Goal: Task Accomplishment & Management: Use online tool/utility

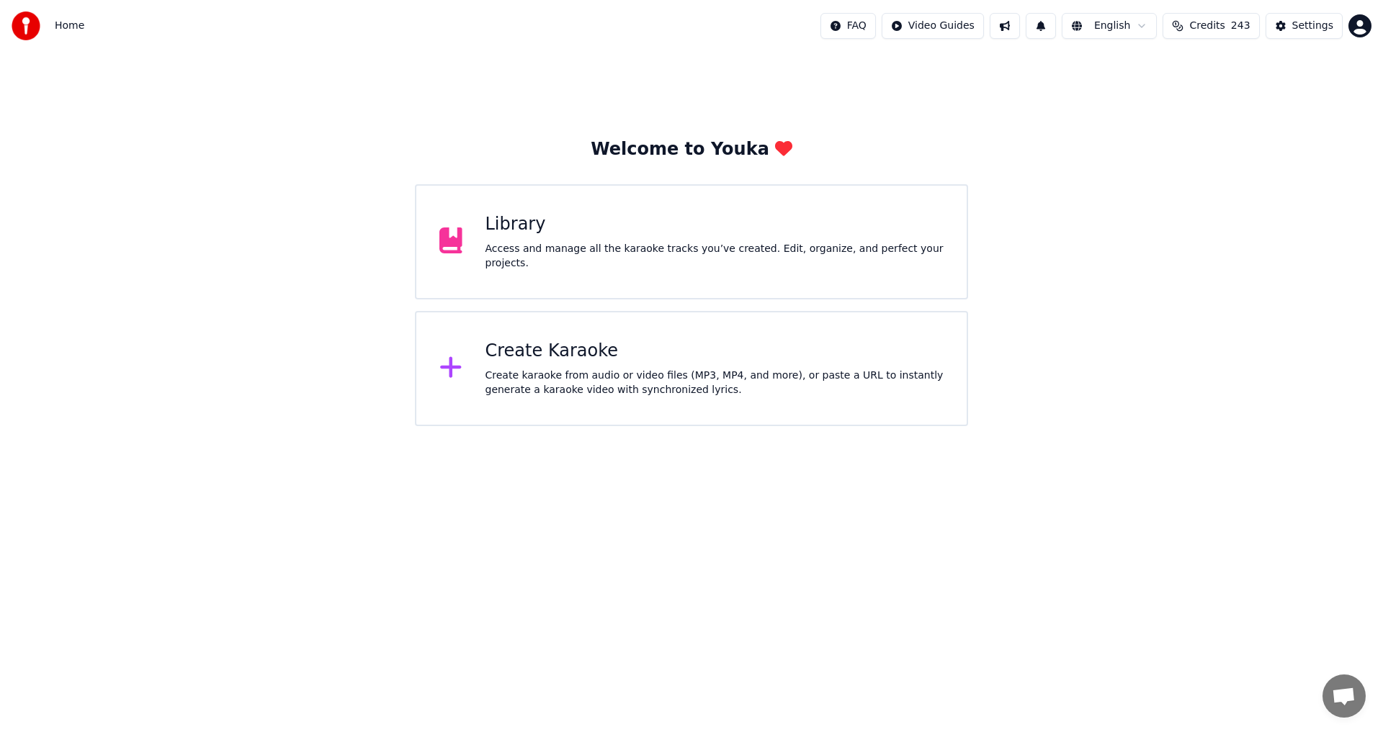
click at [625, 367] on div "Create Karaoke Create karaoke from audio or video files (MP3, MP4, and more), o…" at bounding box center [714, 369] width 459 height 58
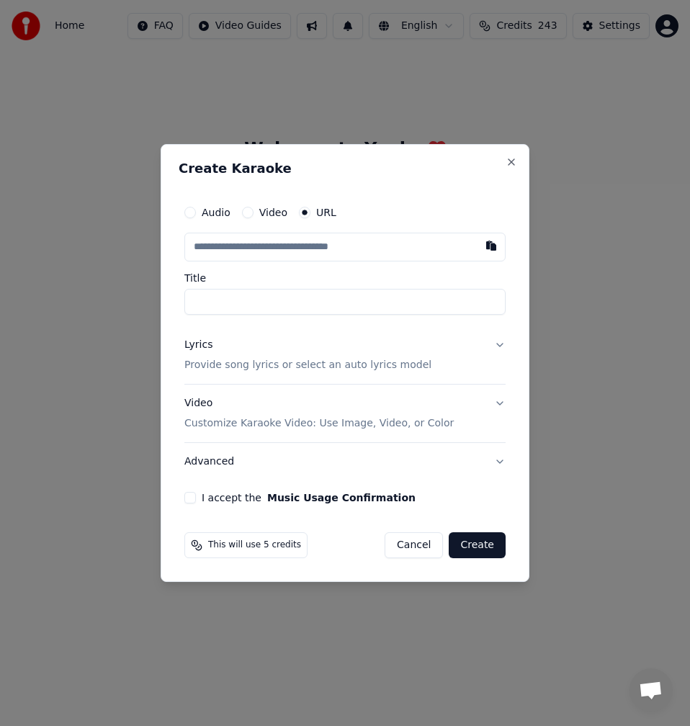
click at [379, 251] on input "text" at bounding box center [344, 247] width 321 height 29
click at [511, 251] on div "Audio Video URL Title Lyrics Provide song lyrics or select an auto lyrics model…" at bounding box center [345, 350] width 333 height 317
click at [497, 251] on button "button" at bounding box center [491, 246] width 29 height 26
type input "**********"
click at [191, 301] on input "**********" at bounding box center [344, 302] width 321 height 26
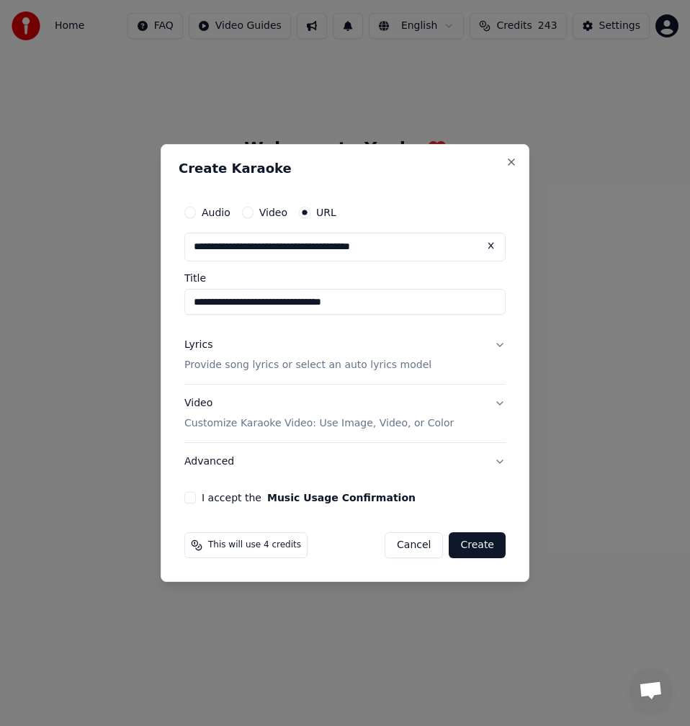
type input "**********"
click at [218, 353] on div "Lyrics Provide song lyrics or select an auto lyrics model" at bounding box center [307, 355] width 247 height 35
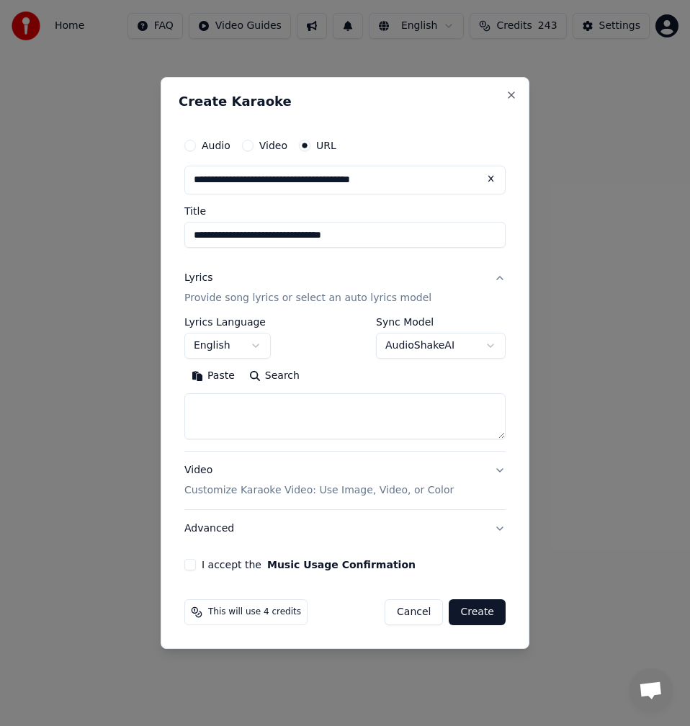
click at [282, 377] on button "Search" at bounding box center [274, 375] width 65 height 23
click at [331, 381] on button "Expand" at bounding box center [340, 375] width 68 height 23
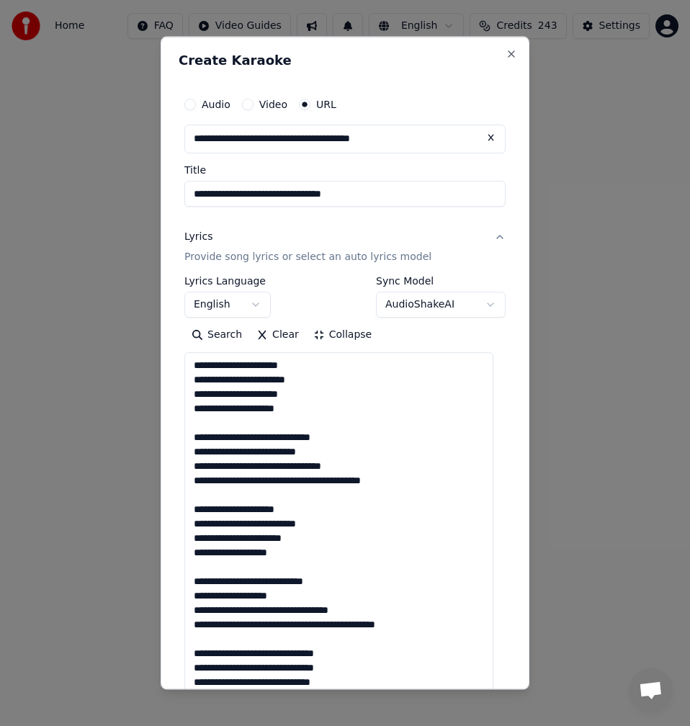
click at [233, 422] on textarea at bounding box center [338, 645] width 309 height 587
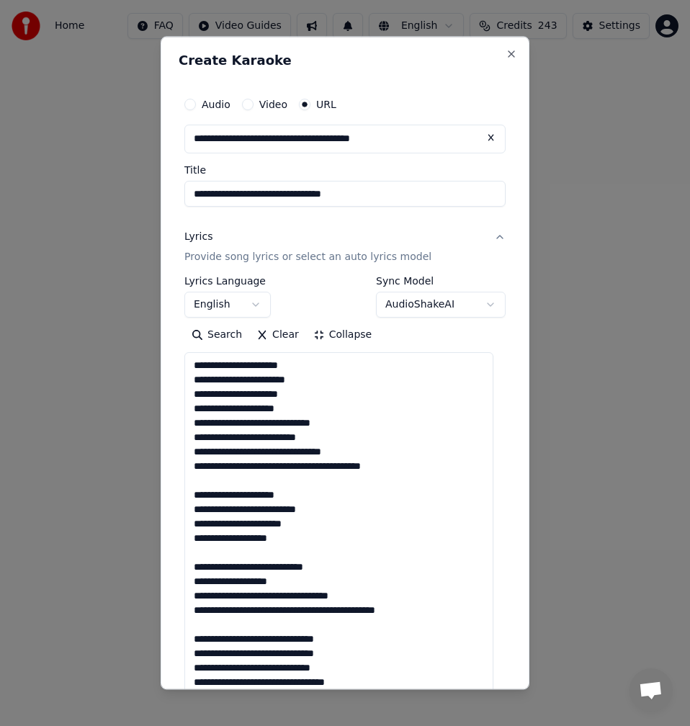
click at [223, 486] on textarea at bounding box center [338, 645] width 309 height 587
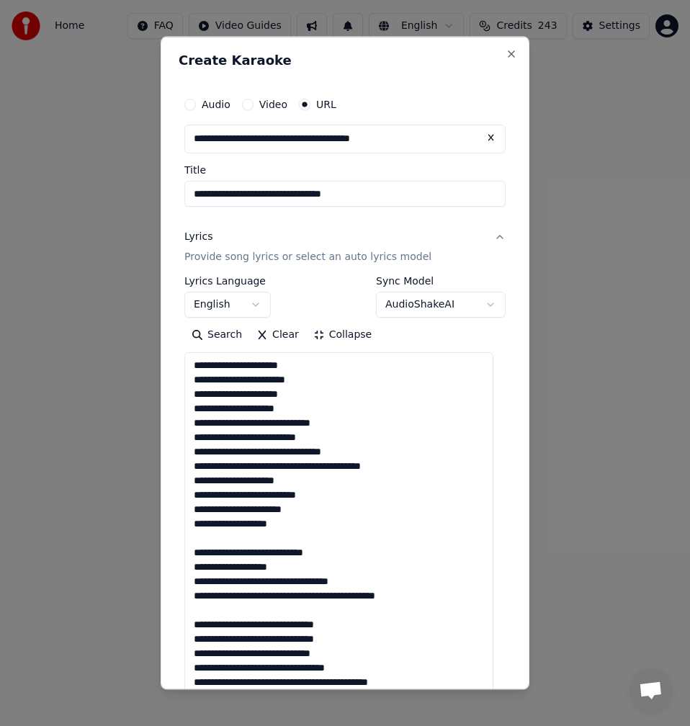
click at [304, 465] on textarea at bounding box center [338, 645] width 309 height 587
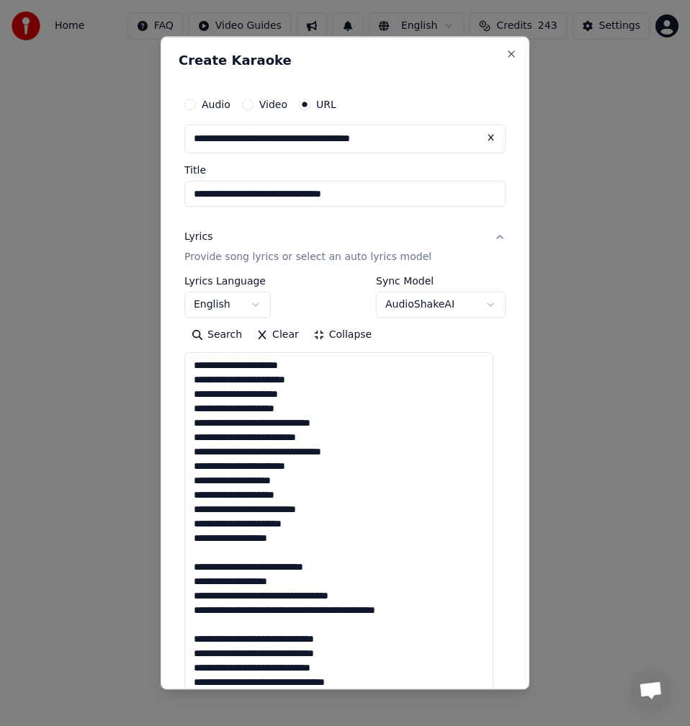
click at [296, 454] on textarea at bounding box center [338, 645] width 309 height 587
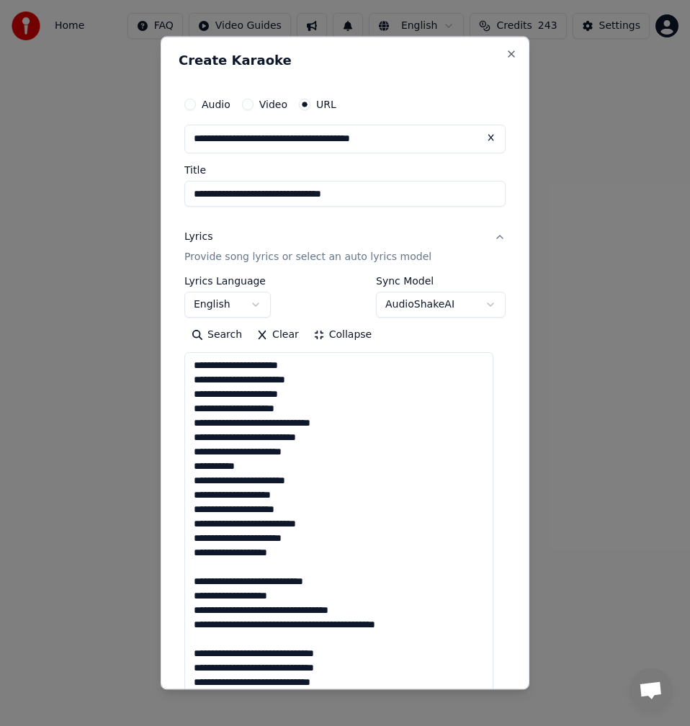
click at [307, 492] on textarea at bounding box center [338, 645] width 309 height 587
click at [316, 507] on textarea at bounding box center [338, 645] width 309 height 587
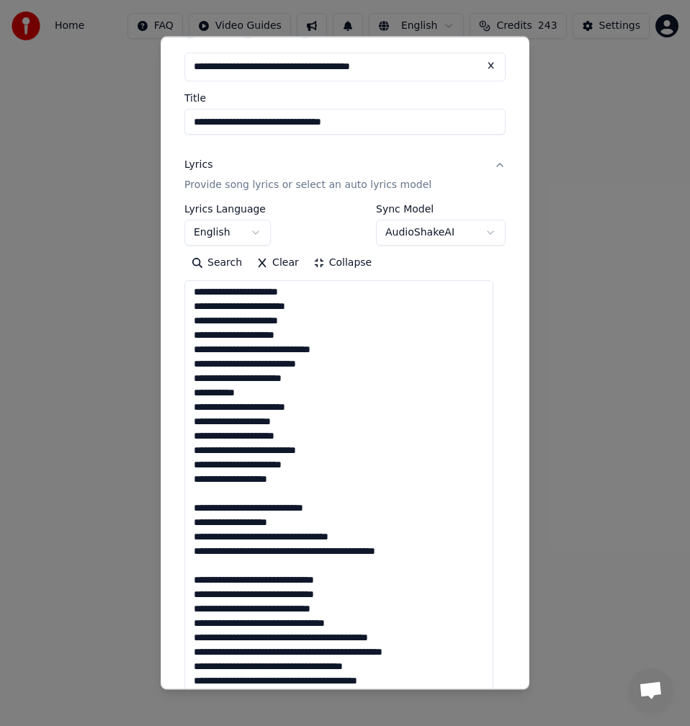
scroll to position [144, 0]
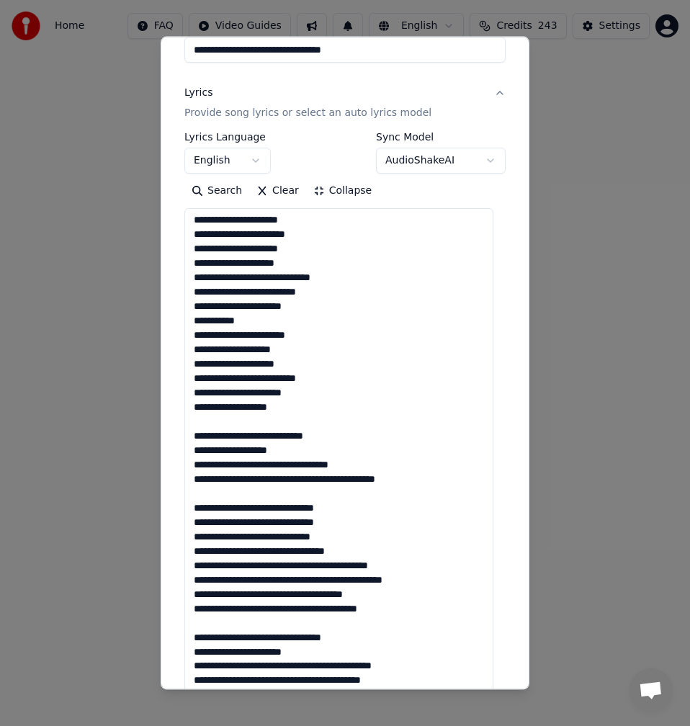
click at [340, 366] on textarea at bounding box center [338, 501] width 309 height 587
click at [313, 381] on textarea at bounding box center [338, 501] width 309 height 587
click at [200, 413] on textarea at bounding box center [338, 501] width 309 height 587
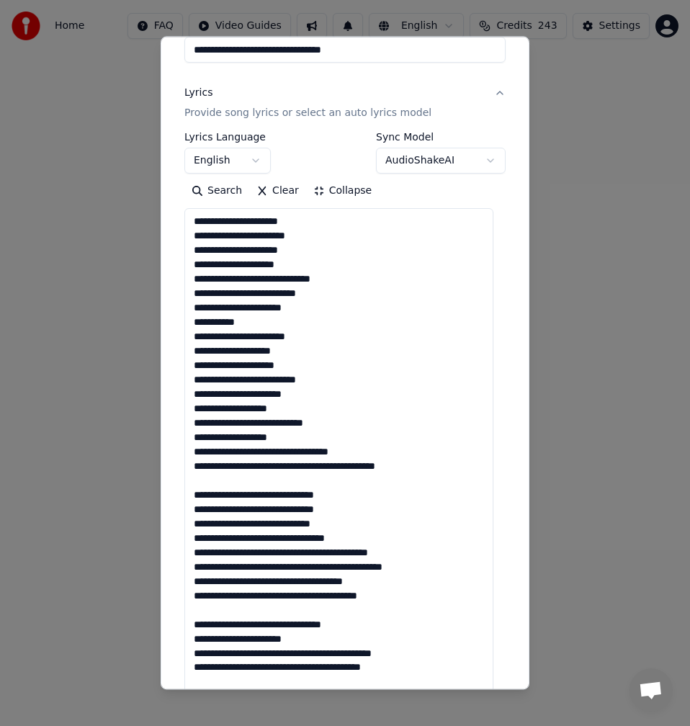
scroll to position [1, 0]
click at [231, 472] on textarea at bounding box center [338, 501] width 309 height 587
click at [209, 486] on textarea at bounding box center [338, 501] width 309 height 587
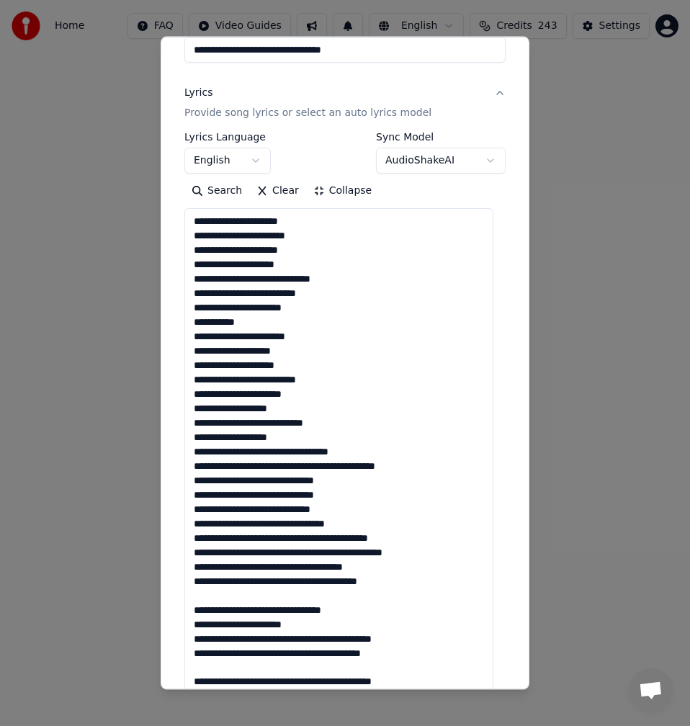
scroll to position [0, 0]
click at [300, 451] on textarea at bounding box center [338, 501] width 309 height 587
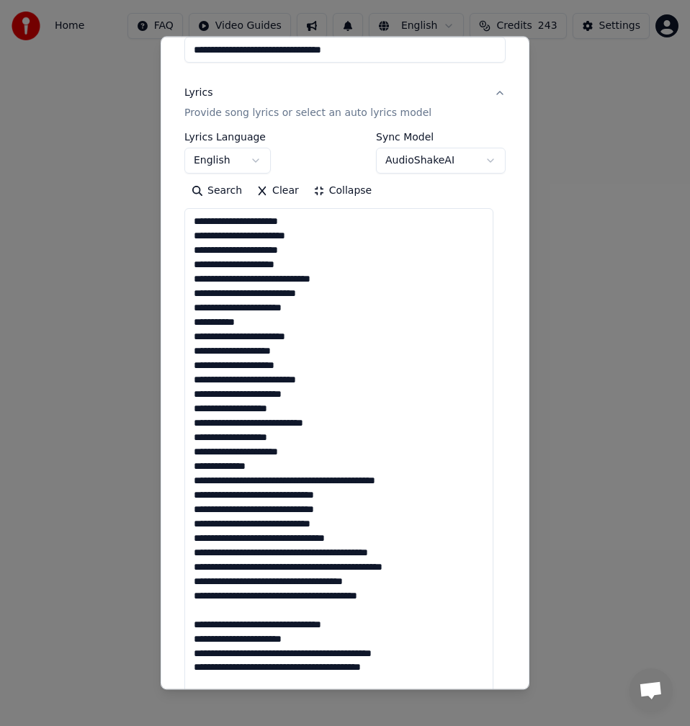
click at [323, 479] on textarea at bounding box center [338, 501] width 309 height 587
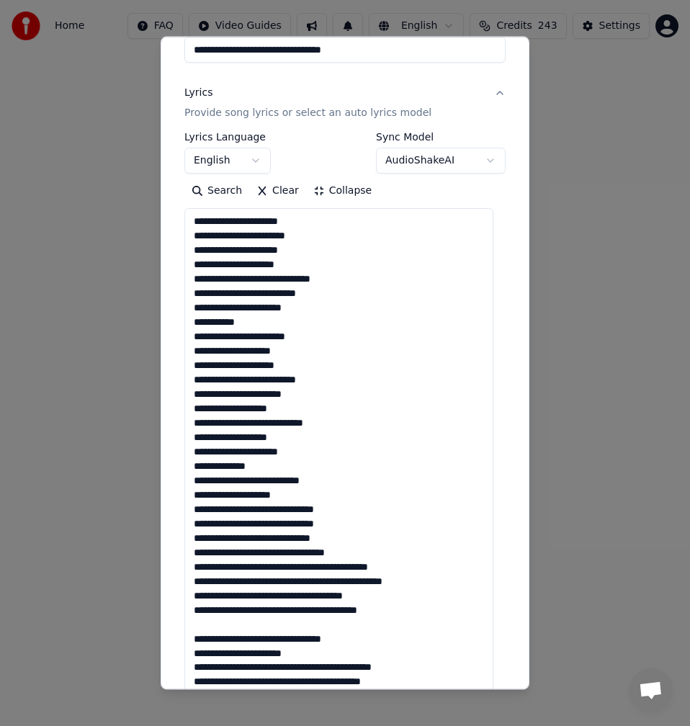
scroll to position [16, 0]
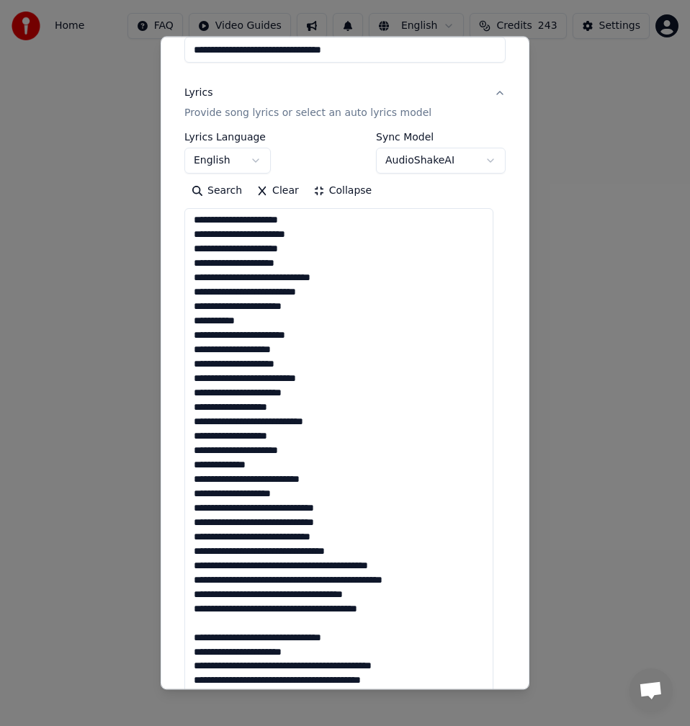
click at [269, 497] on textarea at bounding box center [338, 501] width 309 height 587
click at [266, 495] on textarea at bounding box center [338, 501] width 309 height 587
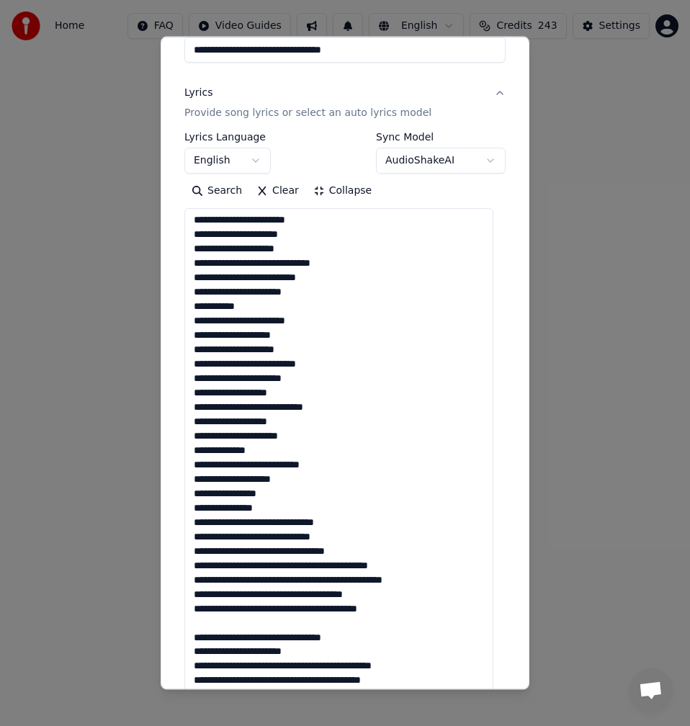
scroll to position [30, 0]
click at [356, 519] on textarea at bounding box center [338, 501] width 309 height 587
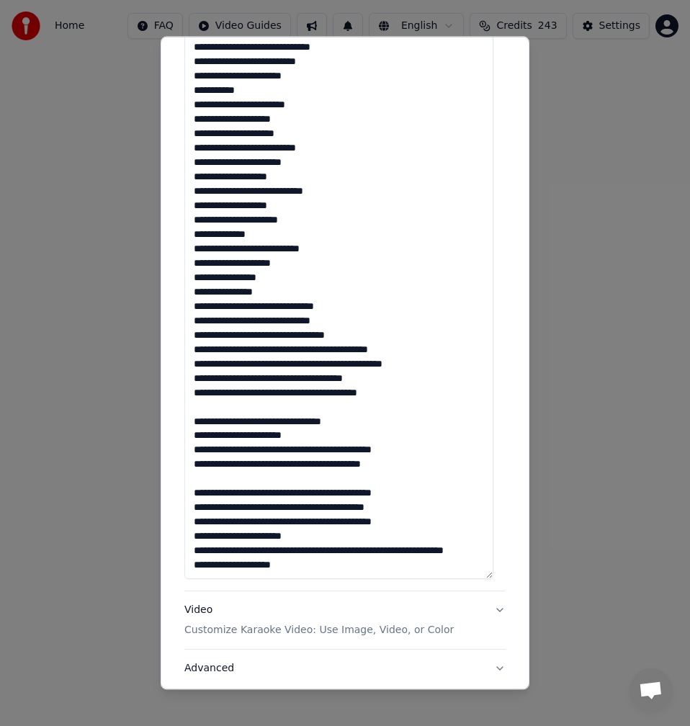
scroll to position [0, 0]
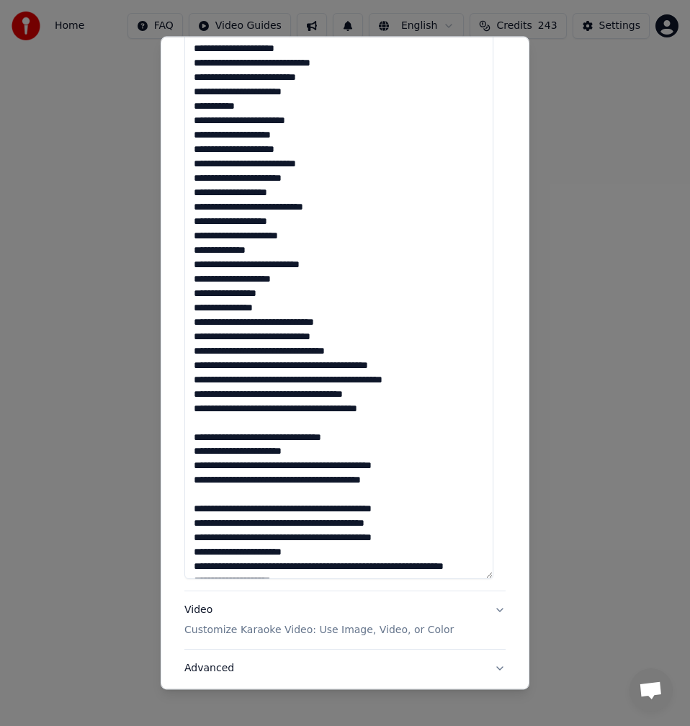
click at [289, 338] on textarea at bounding box center [338, 285] width 309 height 587
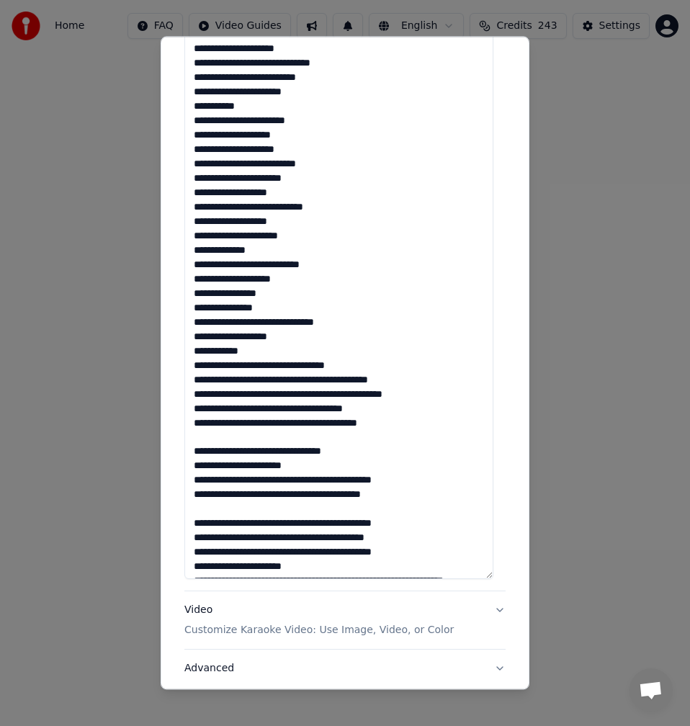
click at [274, 367] on textarea at bounding box center [338, 285] width 309 height 587
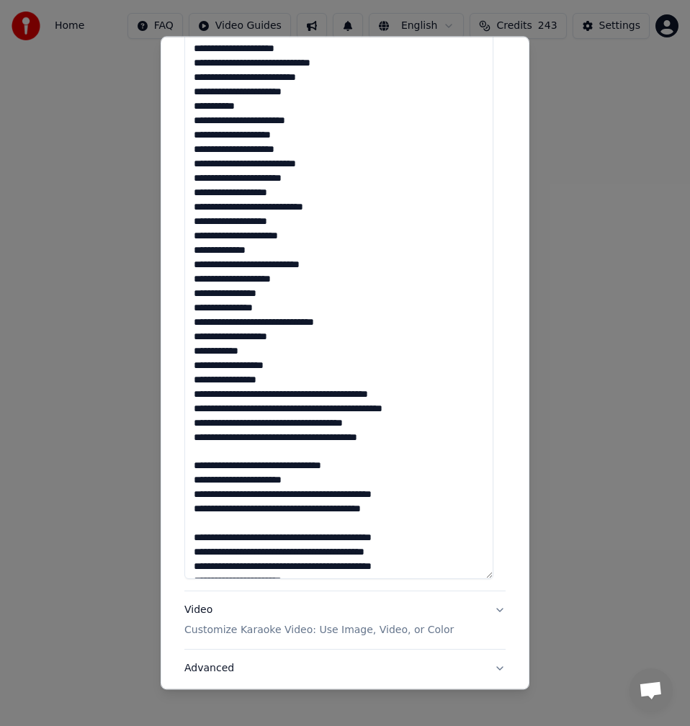
click at [320, 395] on textarea at bounding box center [338, 285] width 309 height 587
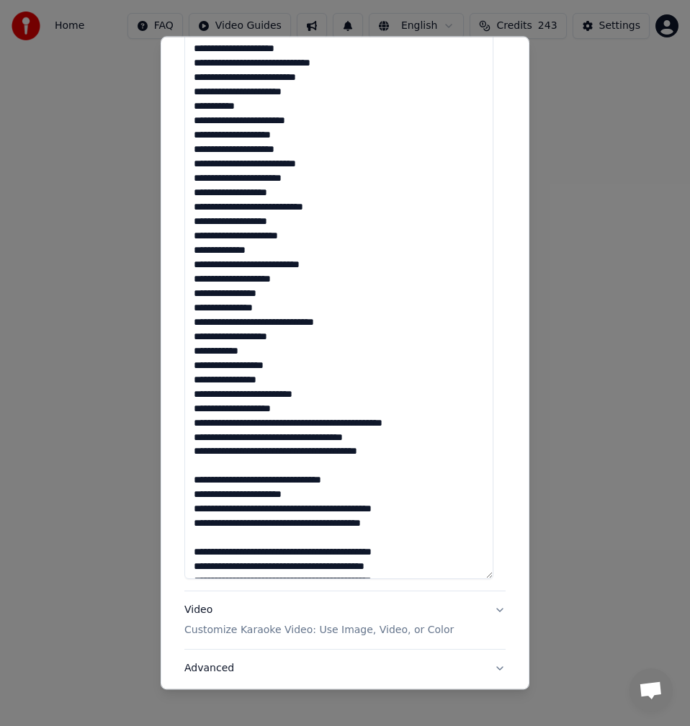
click at [334, 423] on textarea at bounding box center [338, 285] width 309 height 587
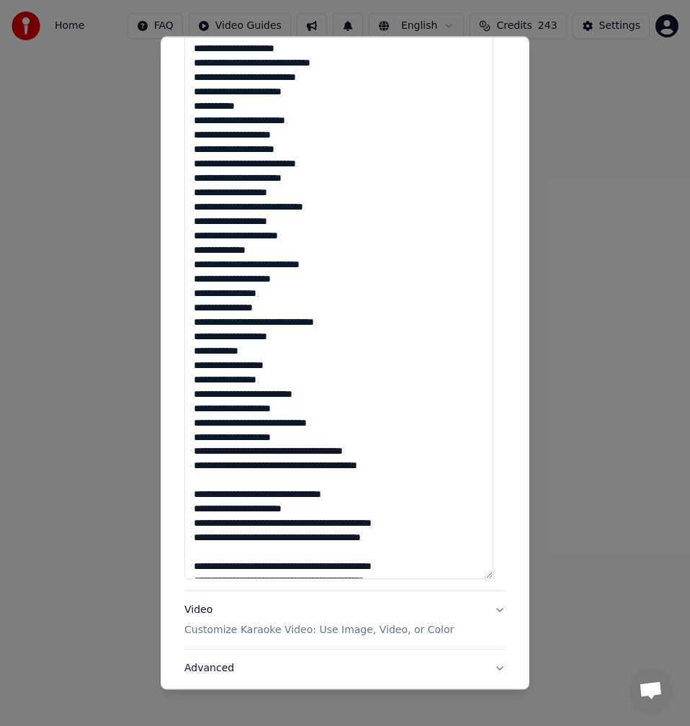
click at [287, 452] on textarea at bounding box center [338, 285] width 309 height 587
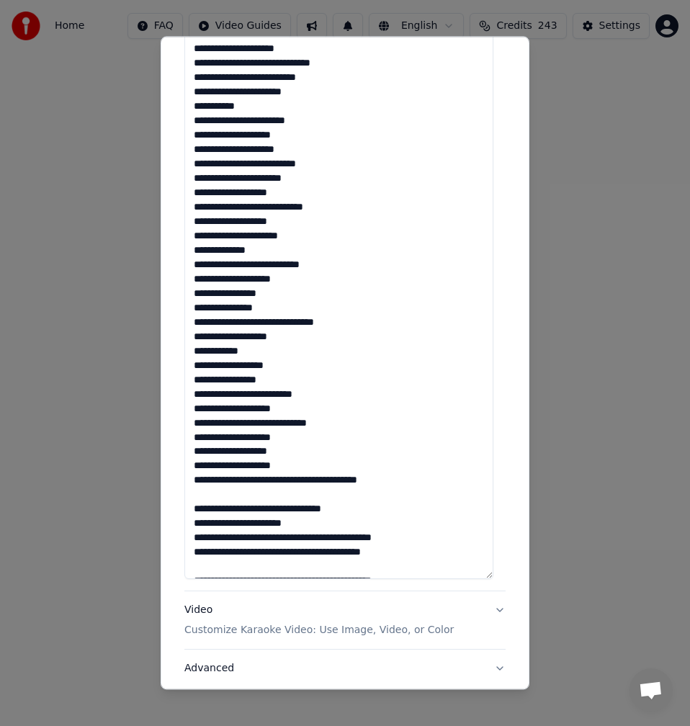
click at [309, 482] on textarea at bounding box center [338, 285] width 309 height 587
click at [304, 484] on textarea at bounding box center [338, 285] width 309 height 587
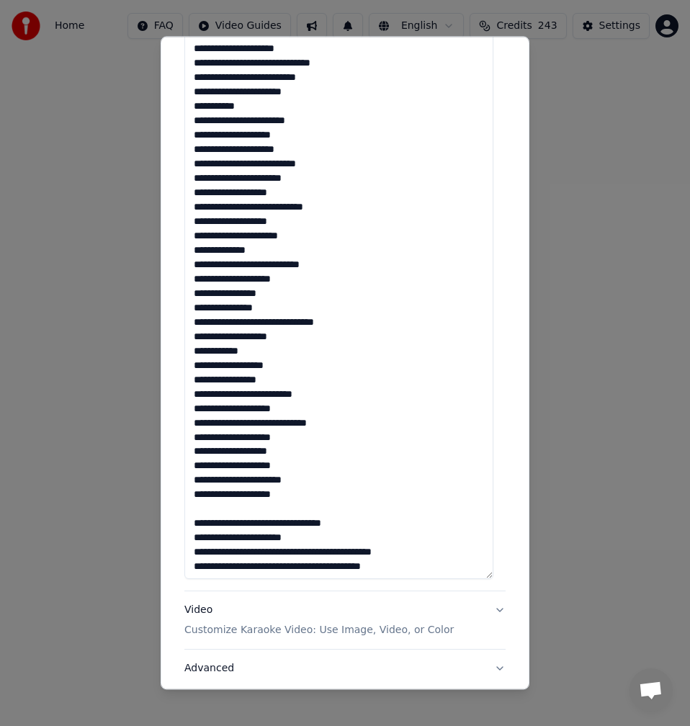
scroll to position [117, 0]
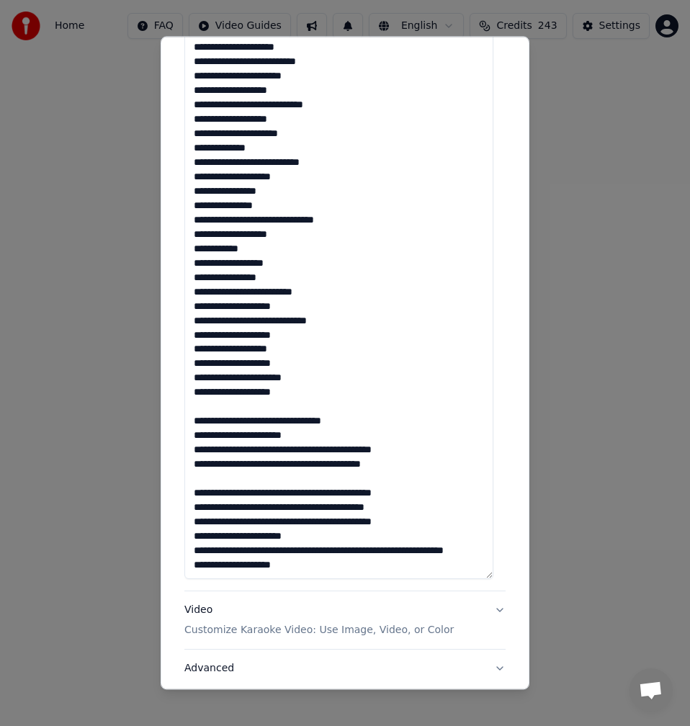
click at [212, 398] on textarea at bounding box center [338, 285] width 309 height 587
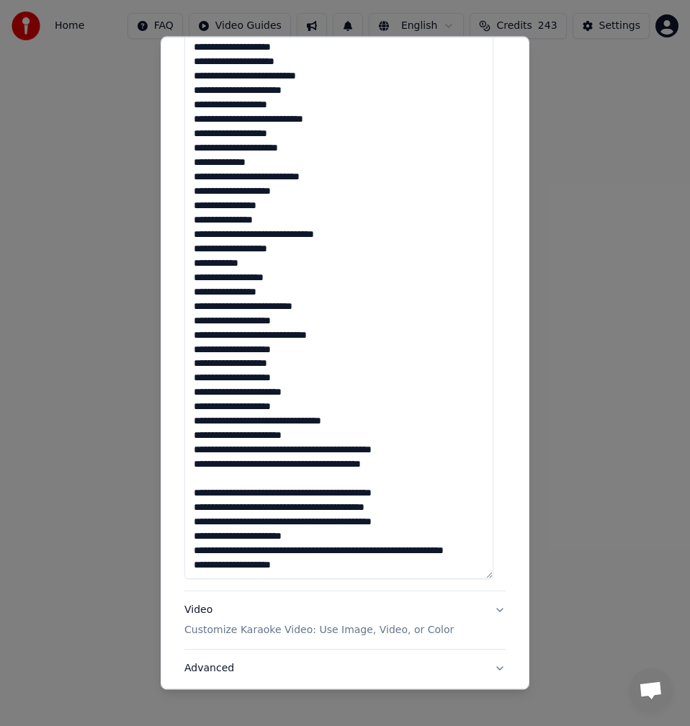
scroll to position [374, 0]
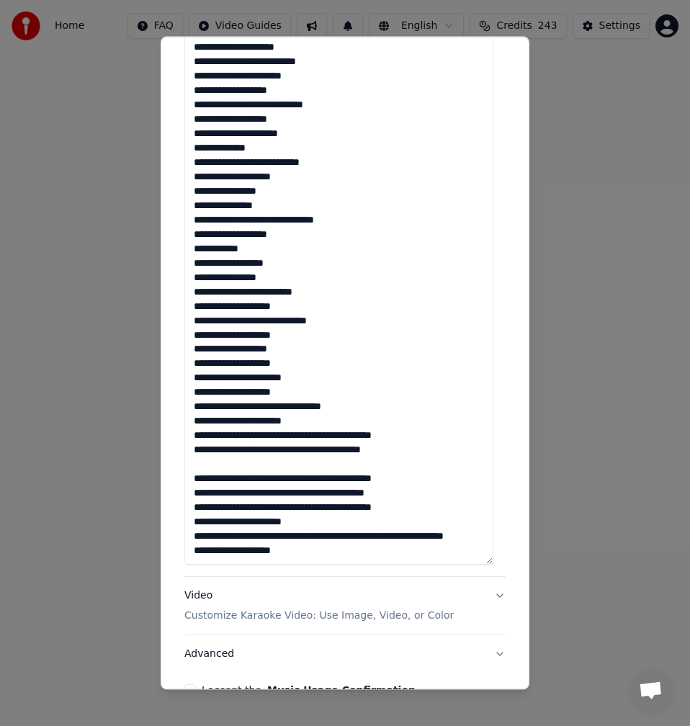
click at [305, 410] on textarea at bounding box center [338, 271] width 309 height 587
click at [304, 422] on textarea at bounding box center [338, 271] width 309 height 587
click at [300, 425] on textarea at bounding box center [338, 271] width 309 height 587
click at [303, 428] on textarea at bounding box center [338, 271] width 309 height 587
click at [301, 428] on textarea at bounding box center [338, 271] width 309 height 587
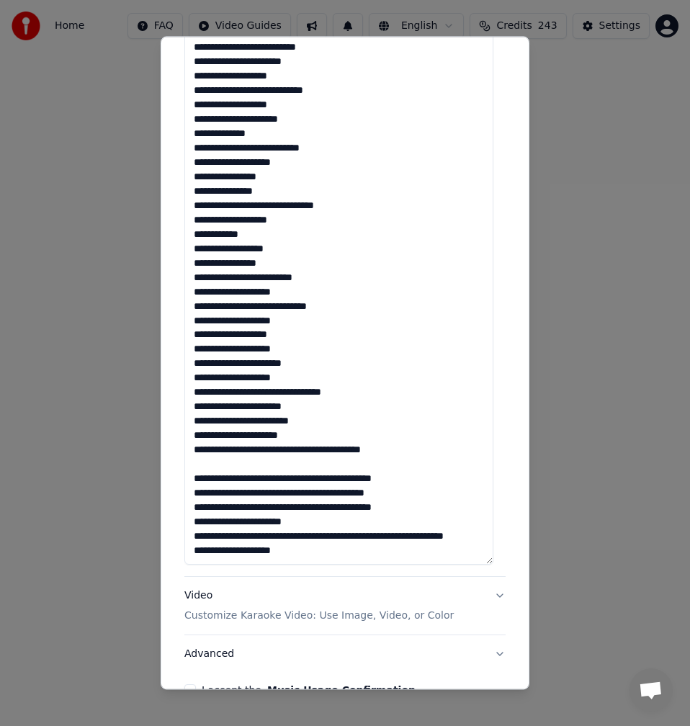
scroll to position [117, 0]
click at [305, 438] on textarea at bounding box center [338, 271] width 309 height 587
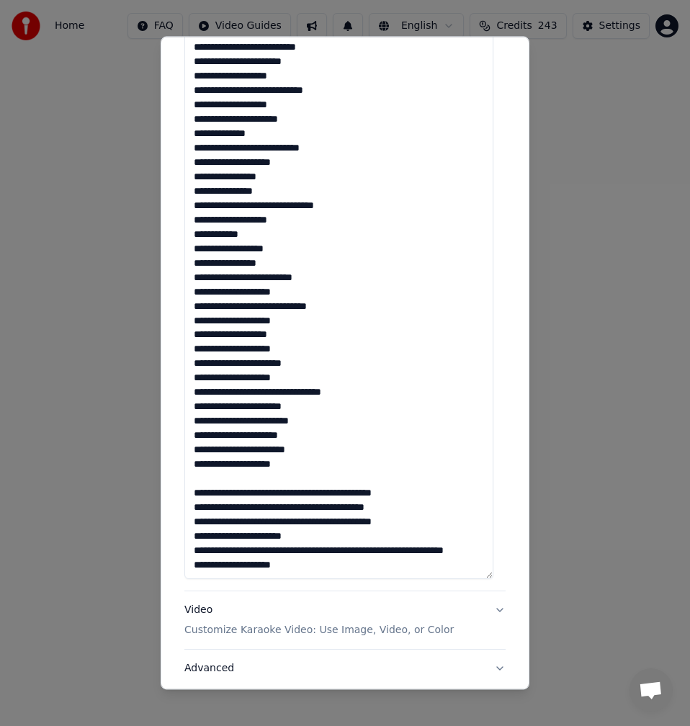
scroll to position [131, 0]
click at [283, 469] on textarea at bounding box center [338, 285] width 309 height 587
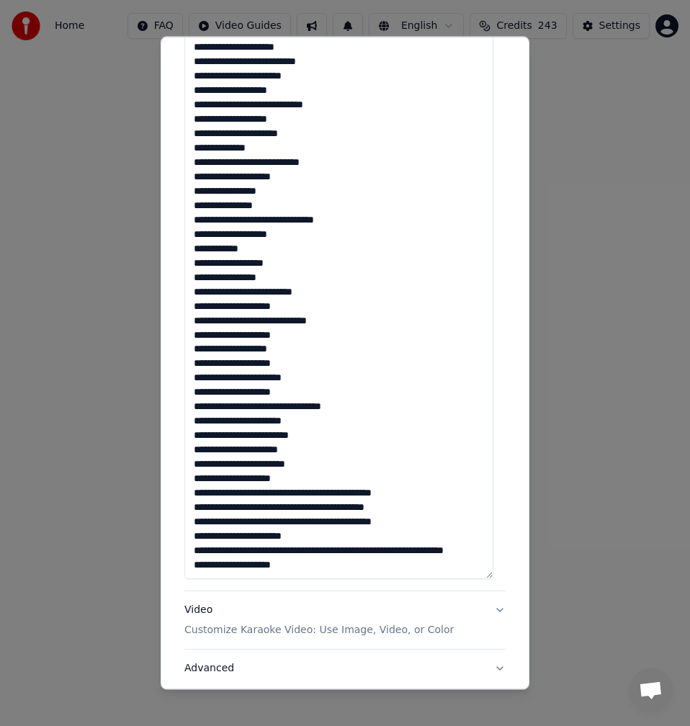
scroll to position [374, 0]
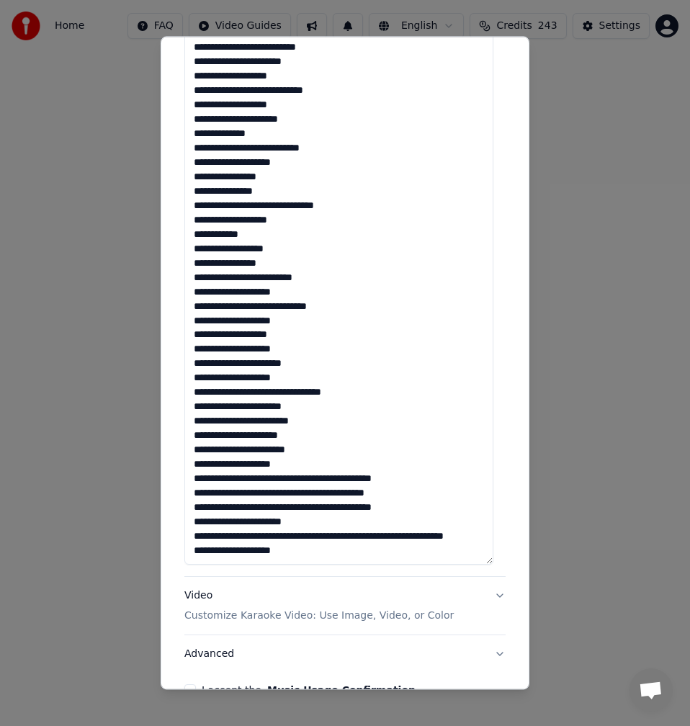
click at [300, 462] on textarea at bounding box center [338, 271] width 309 height 587
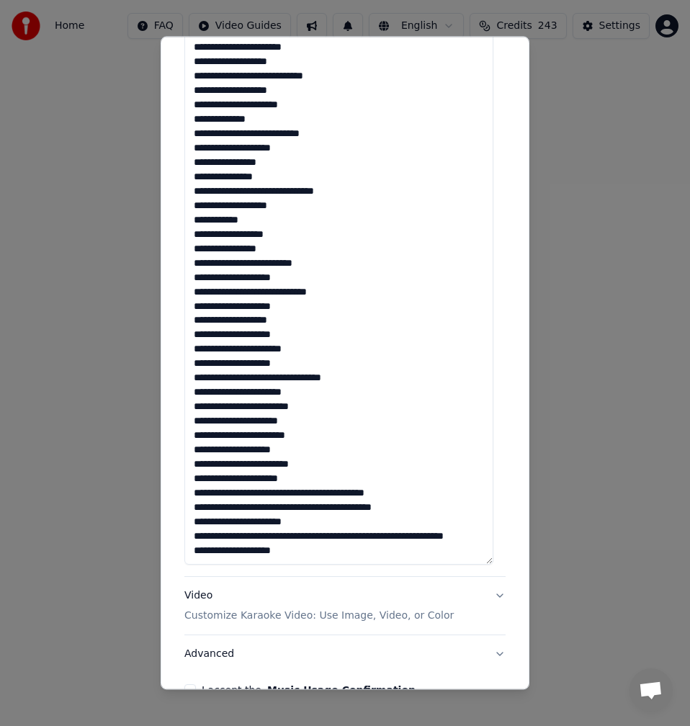
scroll to position [131, 0]
click at [312, 475] on textarea at bounding box center [338, 271] width 309 height 587
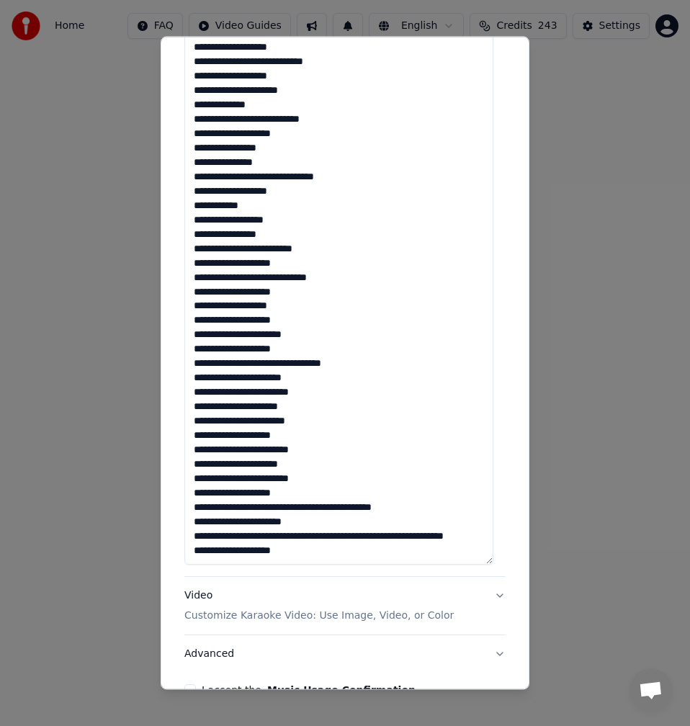
scroll to position [360, 0]
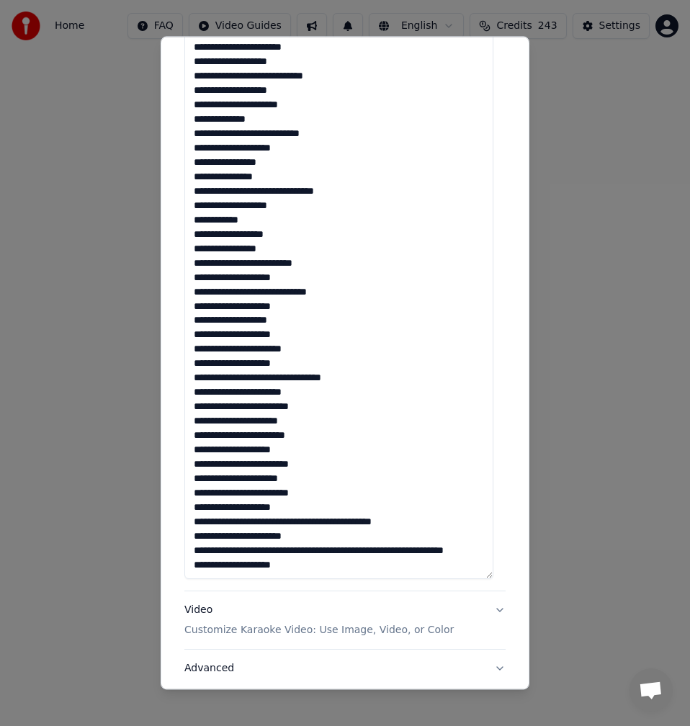
click at [299, 521] on textarea at bounding box center [338, 285] width 309 height 587
click at [302, 524] on textarea at bounding box center [338, 285] width 309 height 587
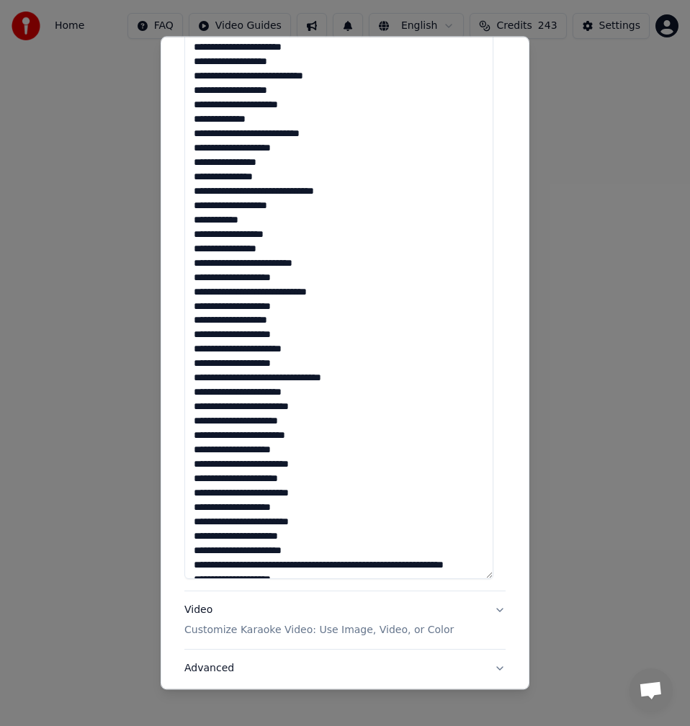
scroll to position [160, 0]
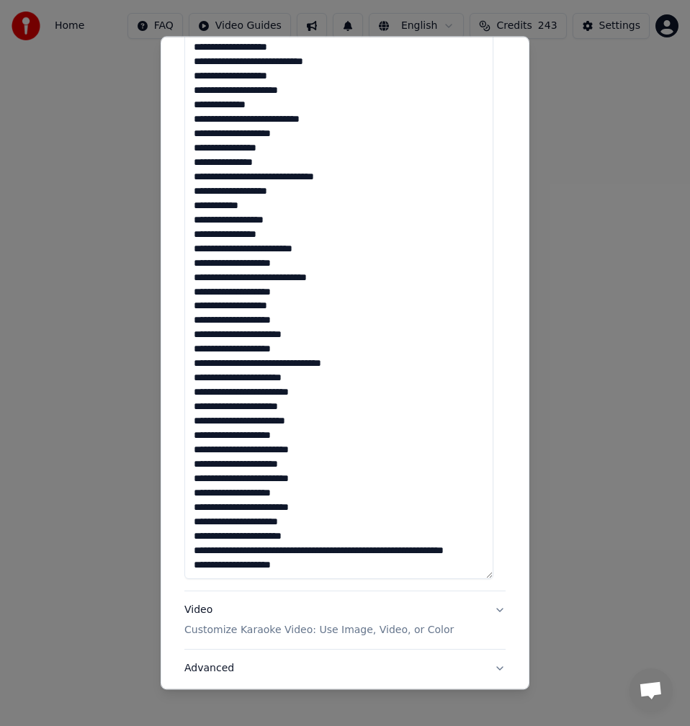
click at [309, 523] on textarea at bounding box center [338, 285] width 309 height 587
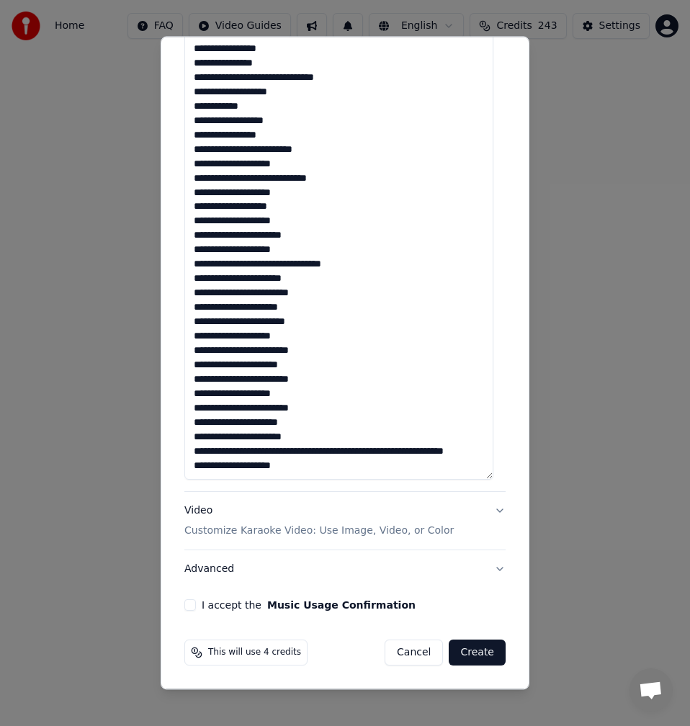
click at [253, 439] on textarea at bounding box center [338, 186] width 309 height 587
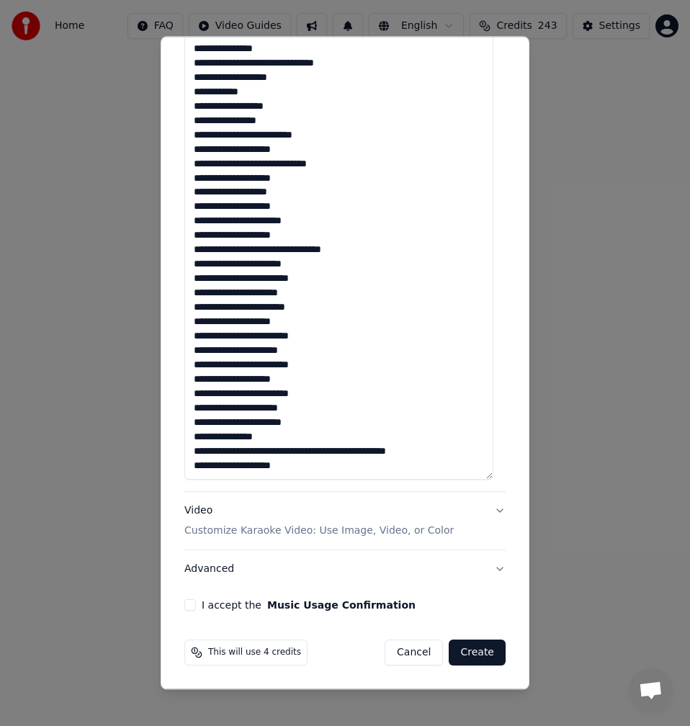
click at [327, 449] on textarea at bounding box center [338, 186] width 309 height 587
click at [328, 449] on textarea at bounding box center [338, 186] width 309 height 587
click at [330, 451] on textarea at bounding box center [338, 186] width 309 height 587
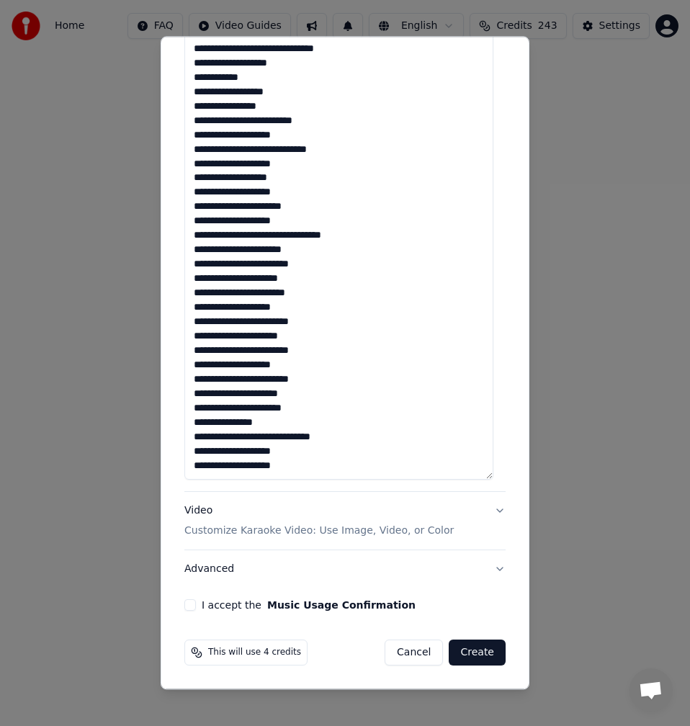
drag, startPoint x: 303, startPoint y: 468, endPoint x: 188, endPoint y: 469, distance: 115.2
click at [188, 469] on textarea at bounding box center [338, 186] width 309 height 587
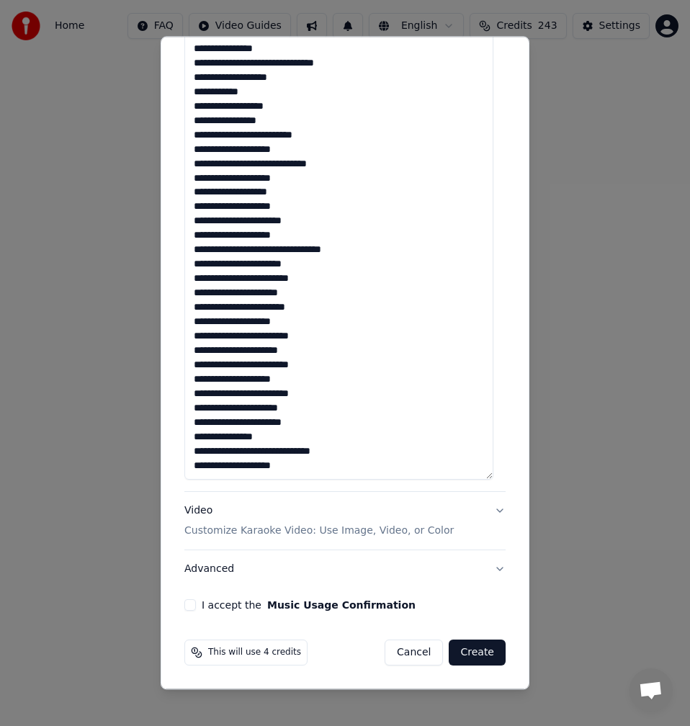
scroll to position [160, 0]
type textarea "**********"
click at [197, 604] on div "I accept the Music Usage Confirmation" at bounding box center [344, 605] width 321 height 12
click at [195, 603] on button "I accept the Music Usage Confirmation" at bounding box center [190, 605] width 12 height 12
click at [251, 567] on button "Advanced" at bounding box center [344, 568] width 321 height 37
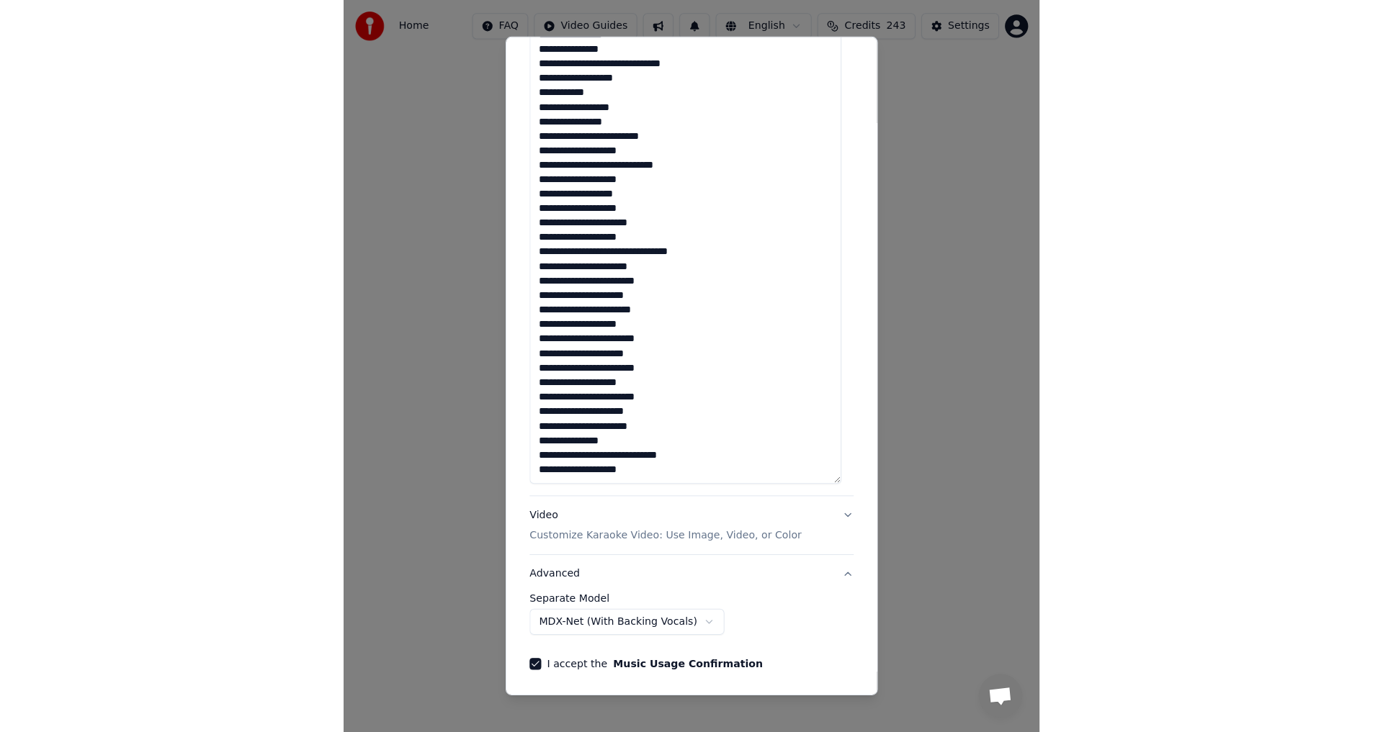
scroll to position [0, 0]
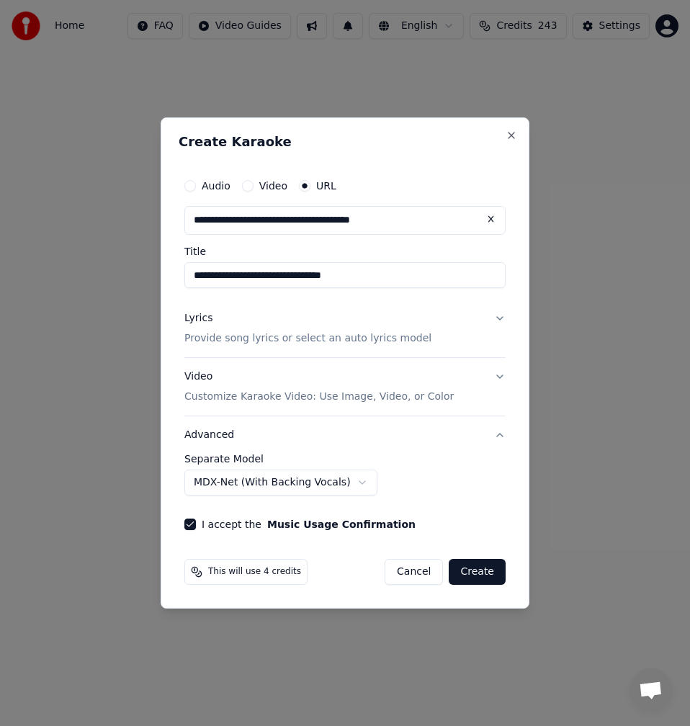
click at [495, 577] on button "Create" at bounding box center [477, 572] width 57 height 26
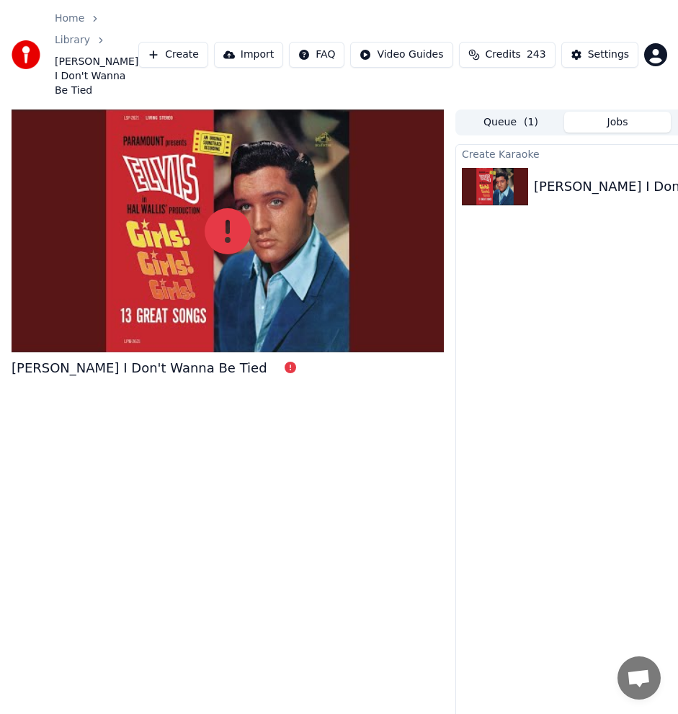
drag, startPoint x: 557, startPoint y: 506, endPoint x: 583, endPoint y: 477, distance: 38.8
click at [560, 496] on div "Create Karaoke [PERSON_NAME] I Don't Wanna Be Tied" at bounding box center [617, 447] width 324 height 606
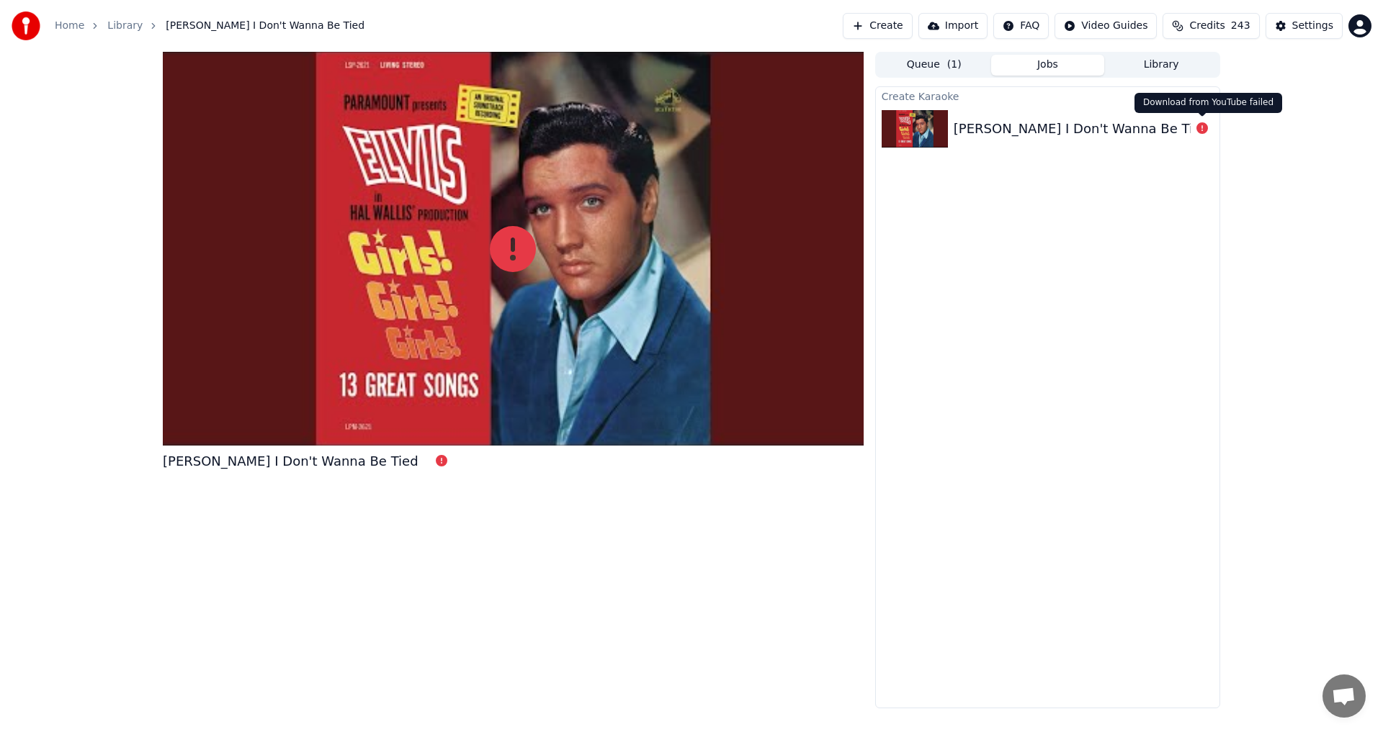
click at [1207, 131] on icon at bounding box center [1202, 128] width 12 height 12
click at [1203, 131] on icon at bounding box center [1202, 128] width 12 height 12
click at [1137, 131] on div "[PERSON_NAME] I Don't Wanna Be Tied" at bounding box center [1081, 129] width 256 height 20
click at [1205, 130] on icon at bounding box center [1202, 128] width 12 height 12
